Goal: Navigation & Orientation: Find specific page/section

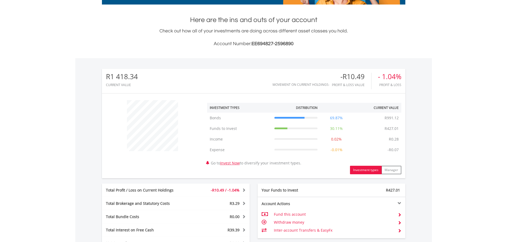
scroll to position [229, 0]
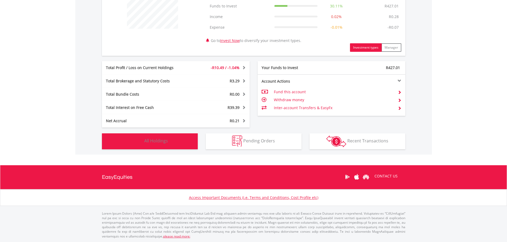
click at [175, 142] on button "Holdings All Holdings" at bounding box center [150, 142] width 96 height 16
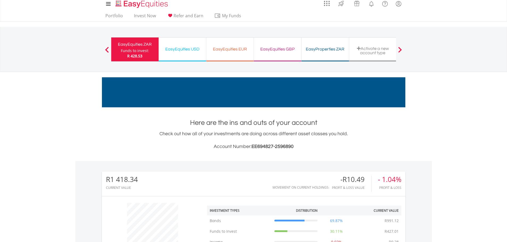
scroll to position [0, 0]
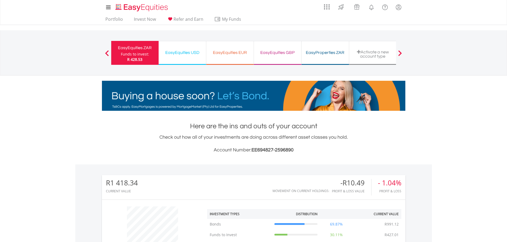
click at [176, 56] on div "EasyEquities USD" at bounding box center [182, 52] width 41 height 7
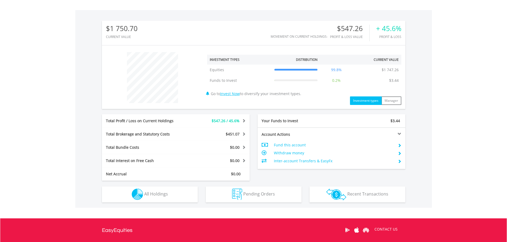
scroll to position [181, 0]
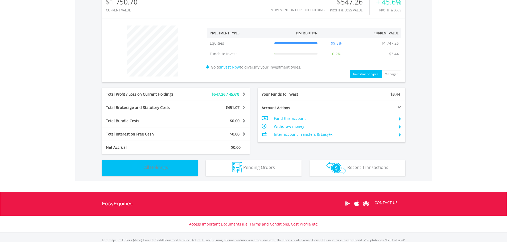
click at [162, 166] on span "All Holdings" at bounding box center [156, 168] width 24 height 6
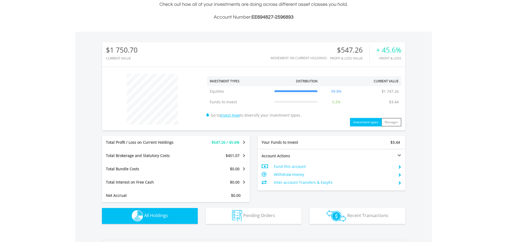
scroll to position [0, 0]
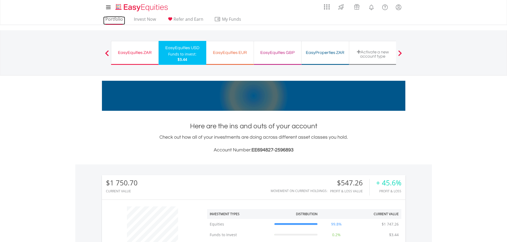
click at [119, 18] on link "Portfolio" at bounding box center [114, 20] width 22 height 8
